Goal: Information Seeking & Learning: Check status

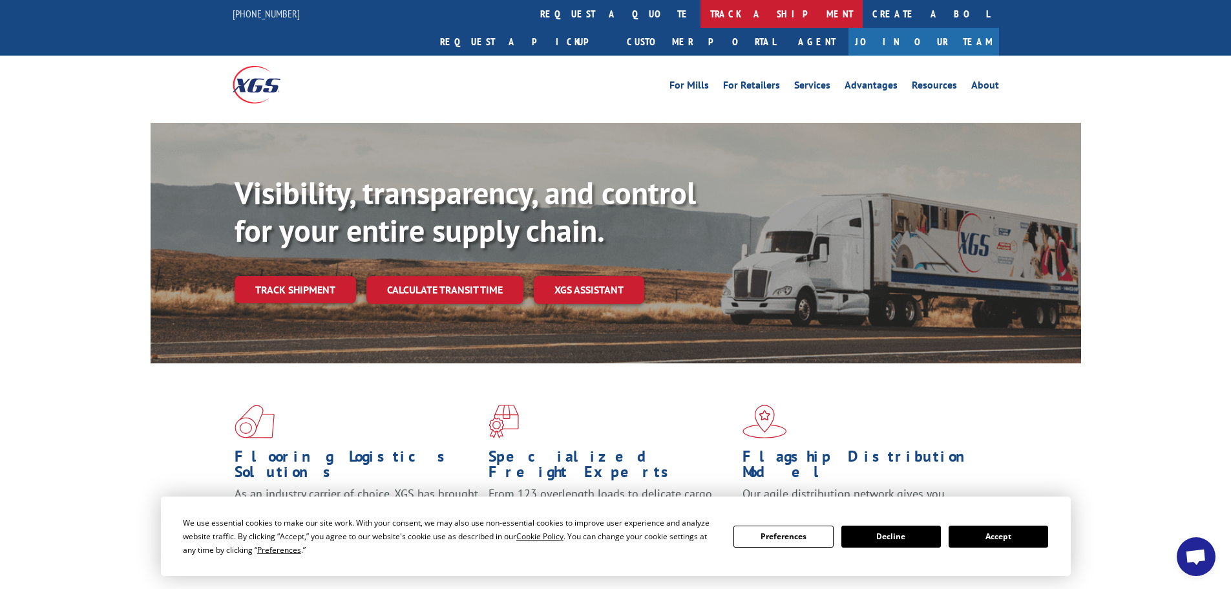
click at [700, 11] on link "track a shipment" at bounding box center [781, 14] width 162 height 28
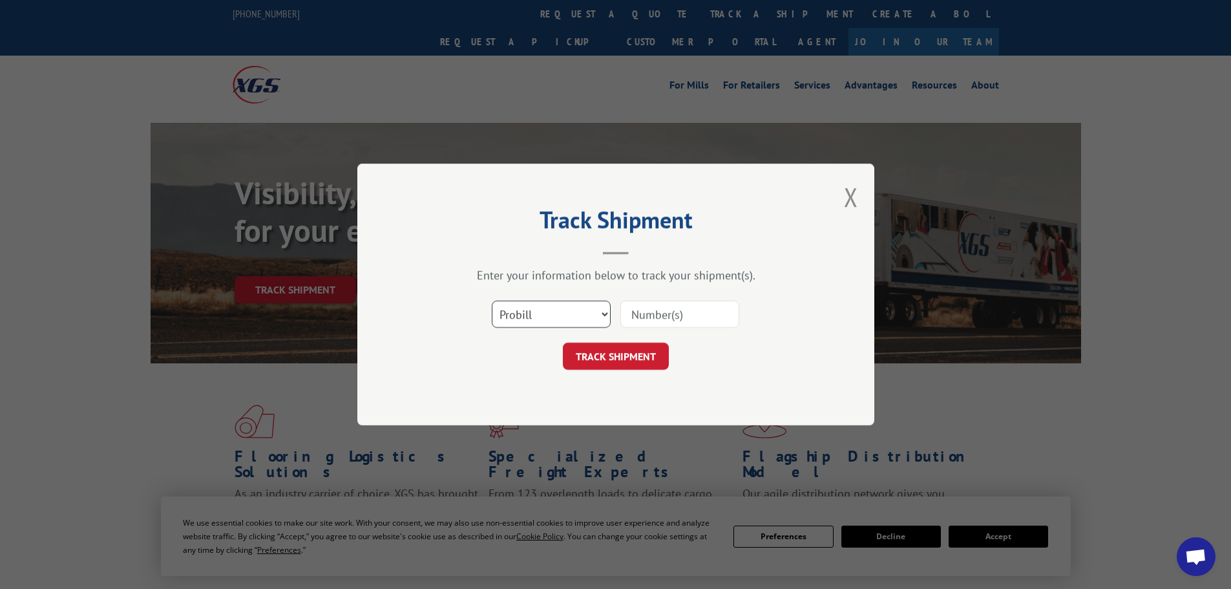
click at [551, 325] on select "Select category... Probill BOL PO" at bounding box center [551, 313] width 119 height 27
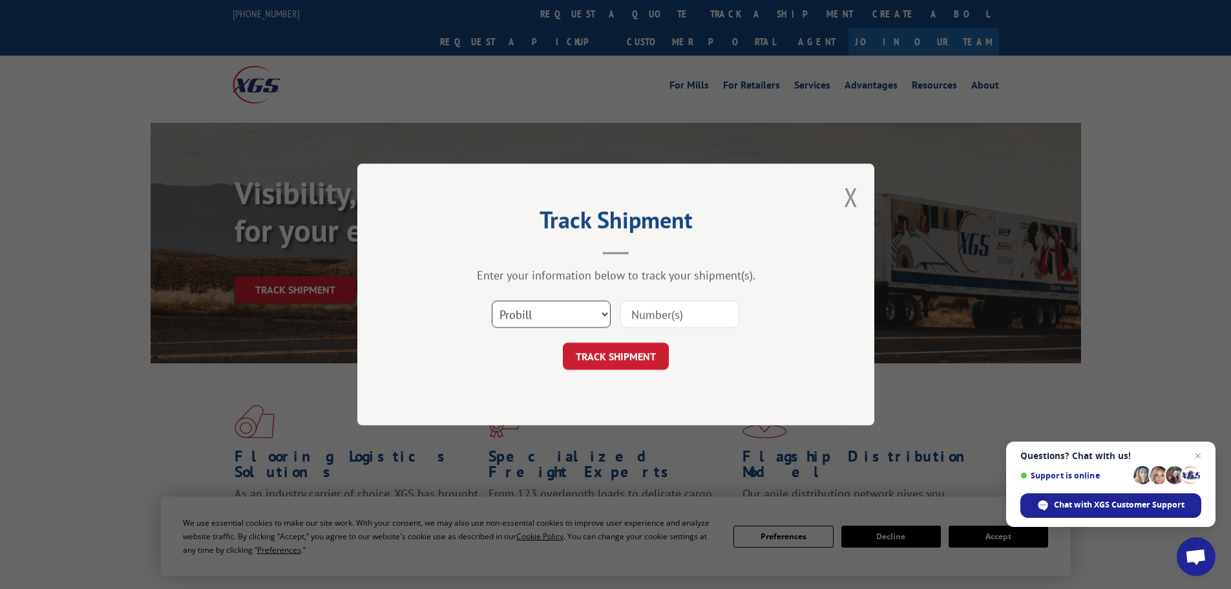
select select "bol"
click at [492, 300] on select "Select category... Probill BOL PO" at bounding box center [551, 313] width 119 height 27
click at [663, 310] on input at bounding box center [679, 313] width 119 height 27
paste input "6021302"
type input "6021302"
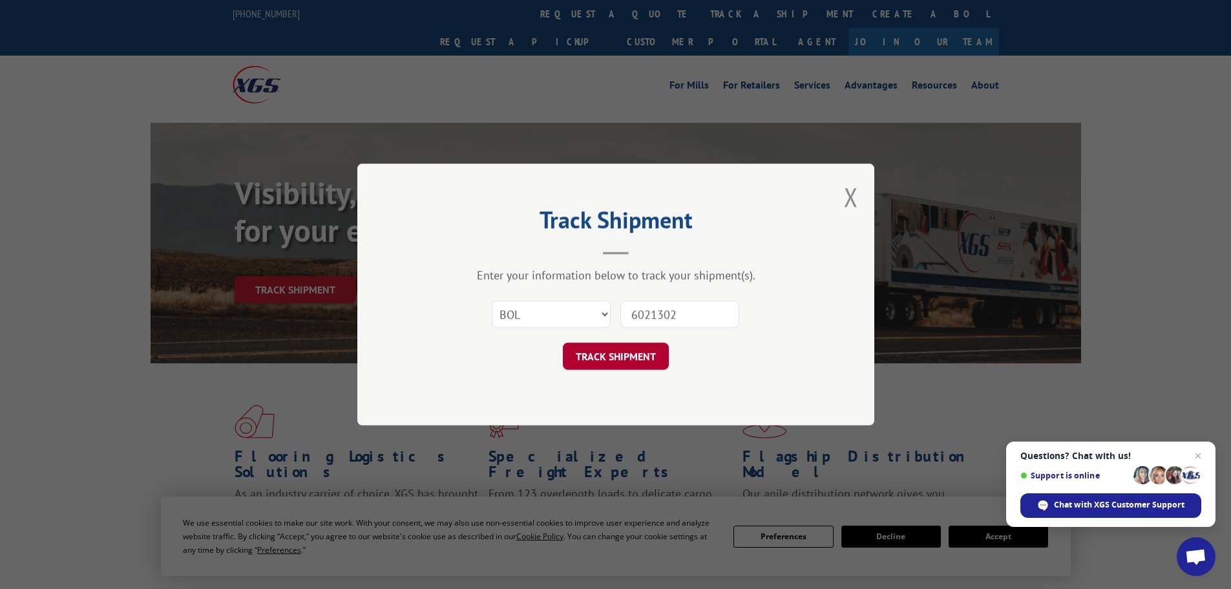
click at [595, 353] on button "TRACK SHIPMENT" at bounding box center [616, 355] width 106 height 27
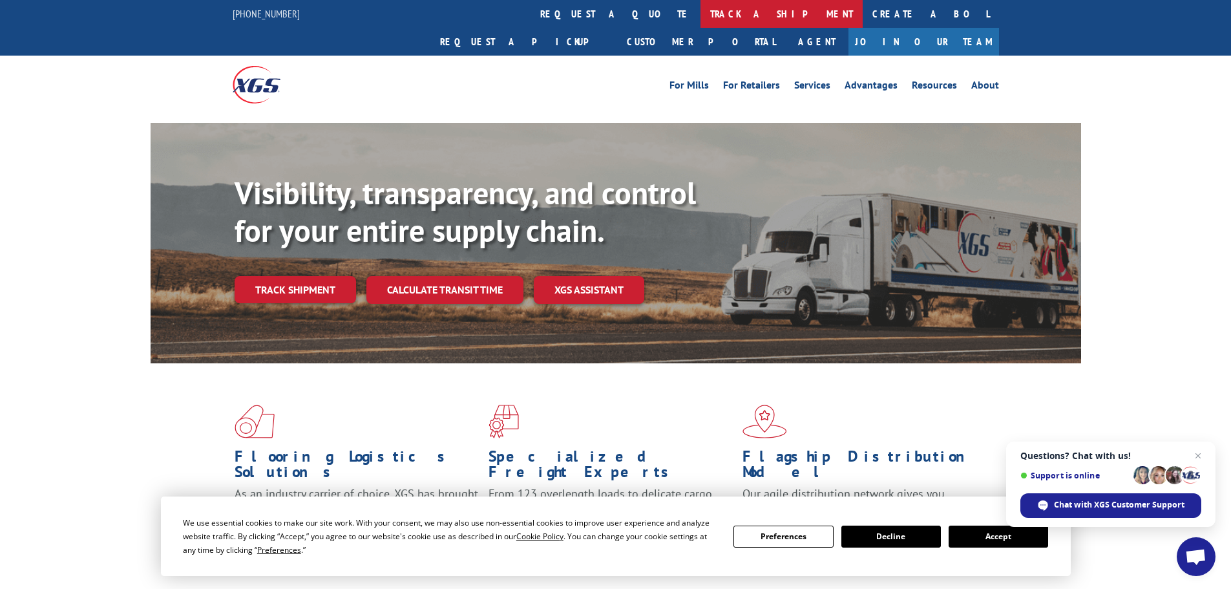
click at [700, 16] on link "track a shipment" at bounding box center [781, 14] width 162 height 28
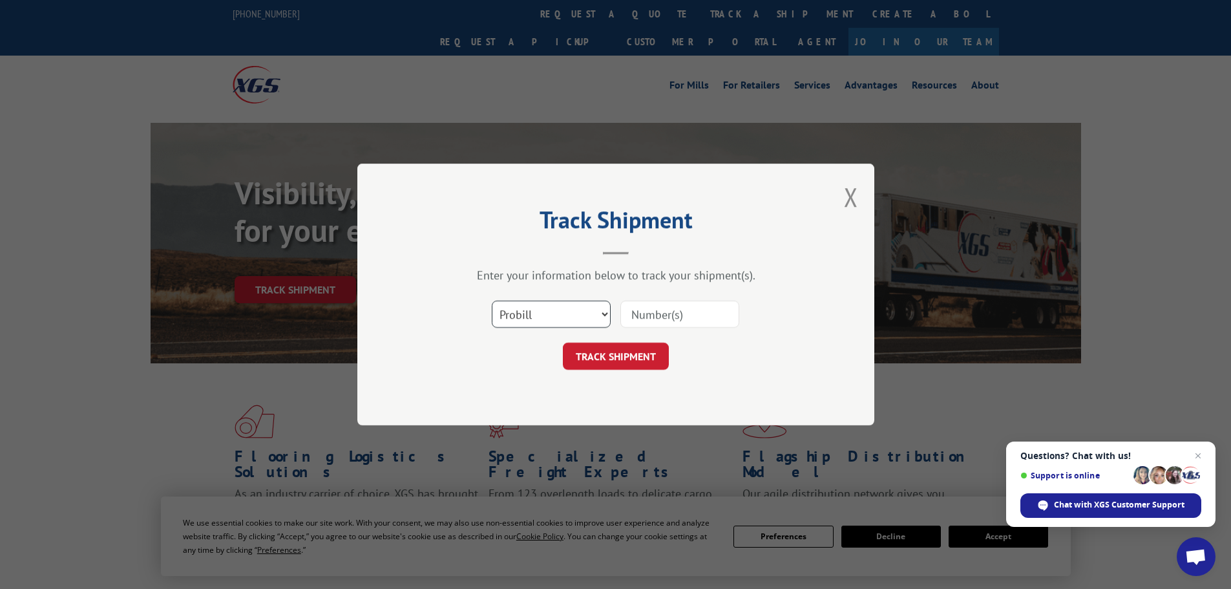
click at [548, 316] on select "Select category... Probill BOL PO" at bounding box center [551, 313] width 119 height 27
select select "bol"
click at [492, 300] on select "Select category... Probill BOL PO" at bounding box center [551, 313] width 119 height 27
click at [677, 317] on input at bounding box center [679, 313] width 119 height 27
paste input "5194013"
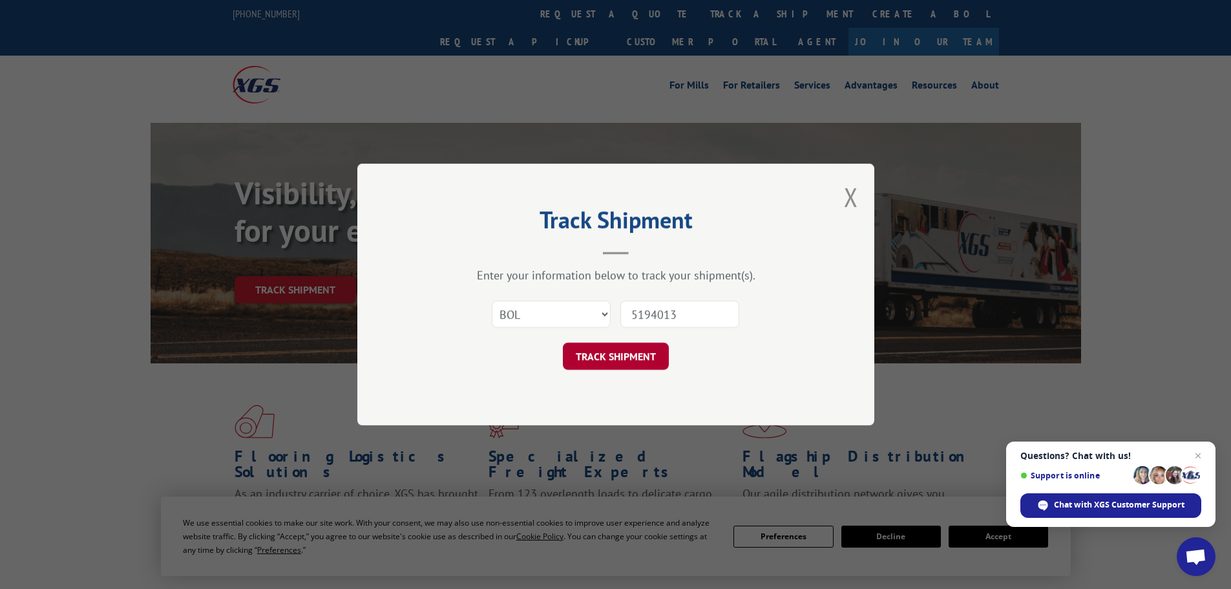
type input "5194013"
click at [620, 355] on button "TRACK SHIPMENT" at bounding box center [616, 355] width 106 height 27
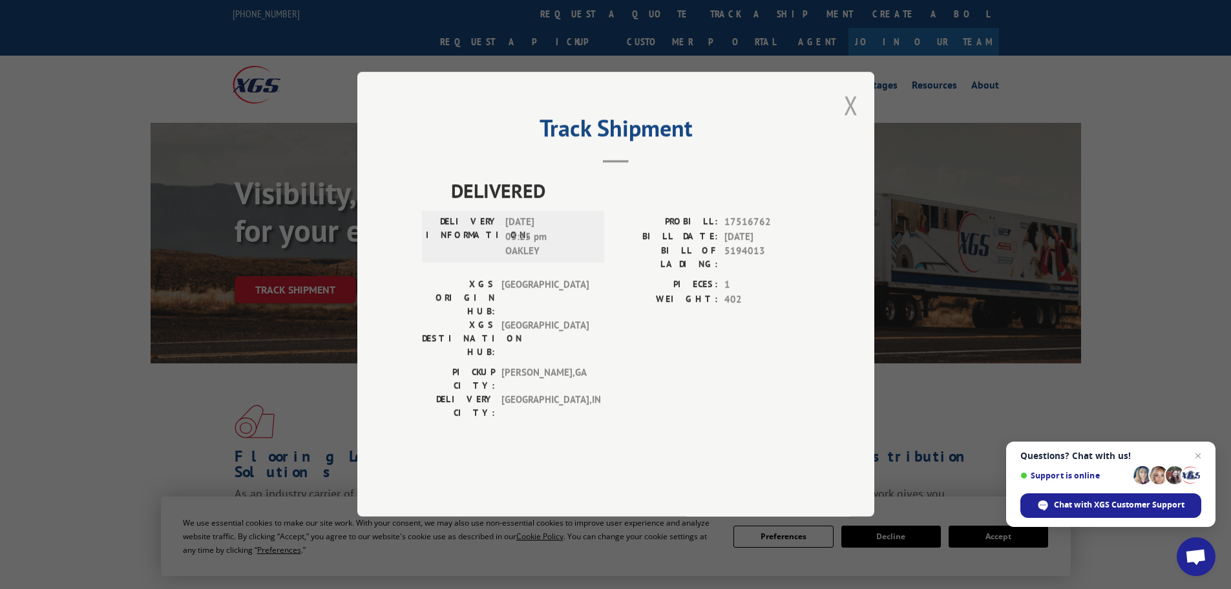
click at [850, 122] on button "Close modal" at bounding box center [851, 105] width 14 height 34
